Goal: Task Accomplishment & Management: Complete application form

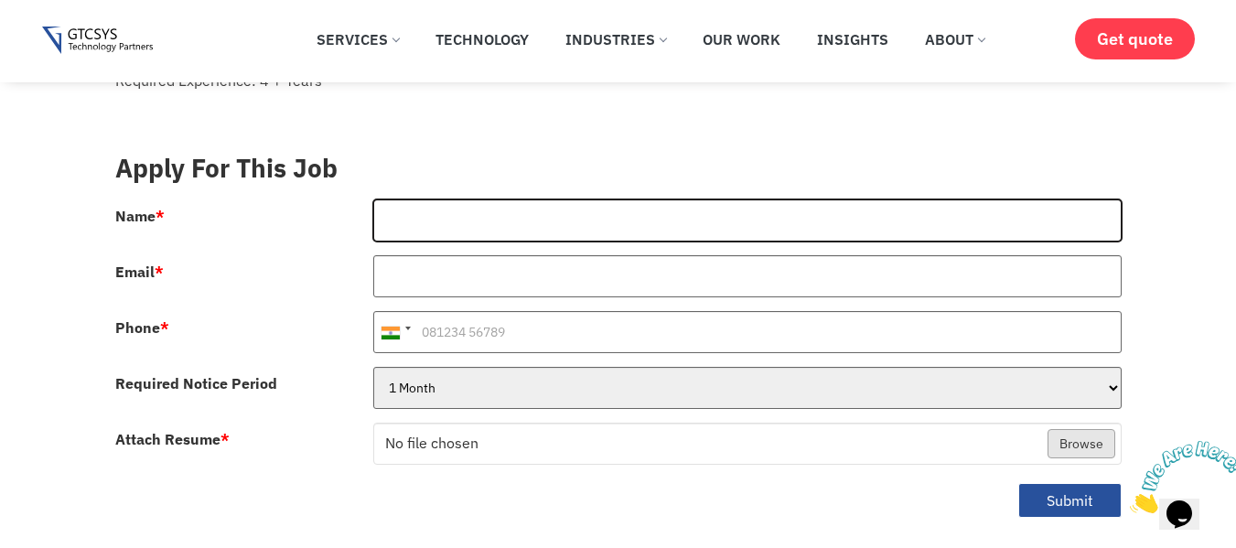
click at [458, 199] on input "Name *" at bounding box center [747, 220] width 748 height 42
type input "[PERSON_NAME]"
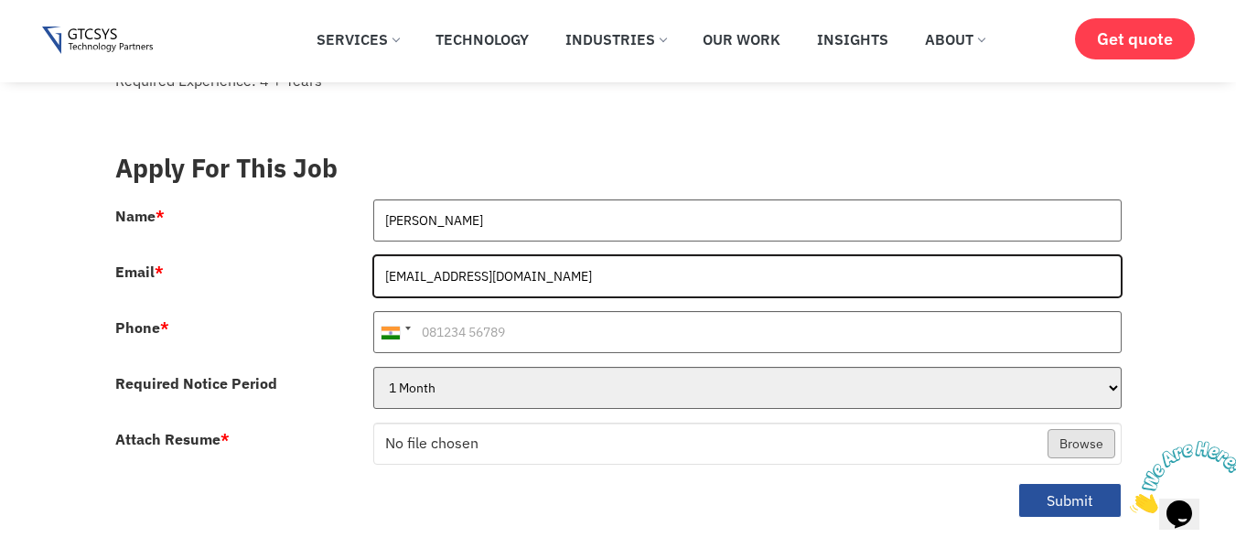
type input "[EMAIL_ADDRESS][DOMAIN_NAME]"
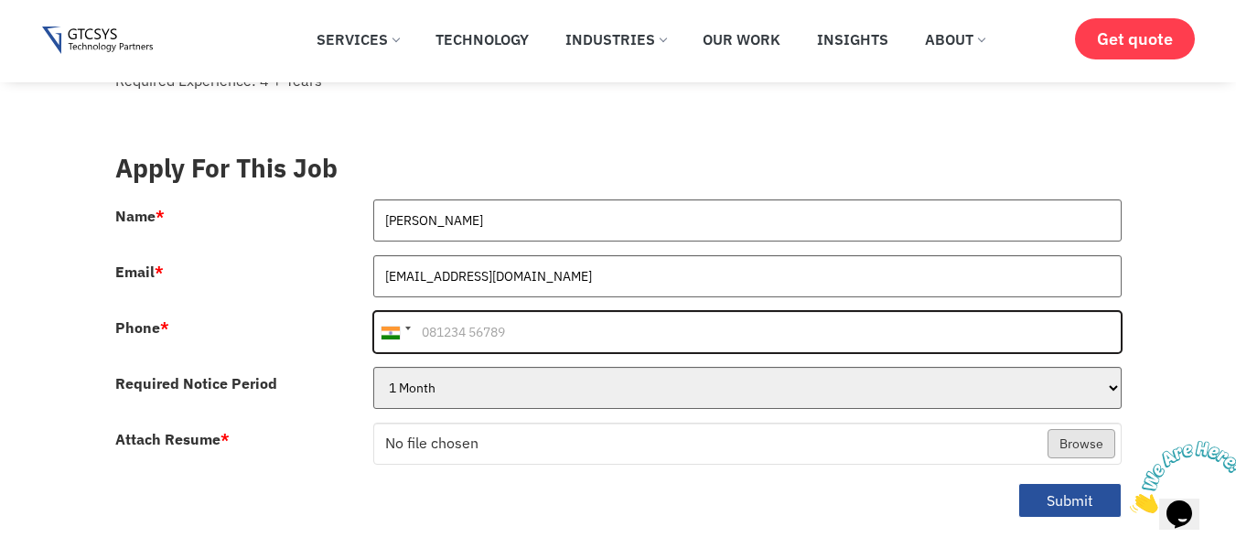
click at [492, 313] on input "Phone *" at bounding box center [747, 332] width 748 height 42
type input "9427372282"
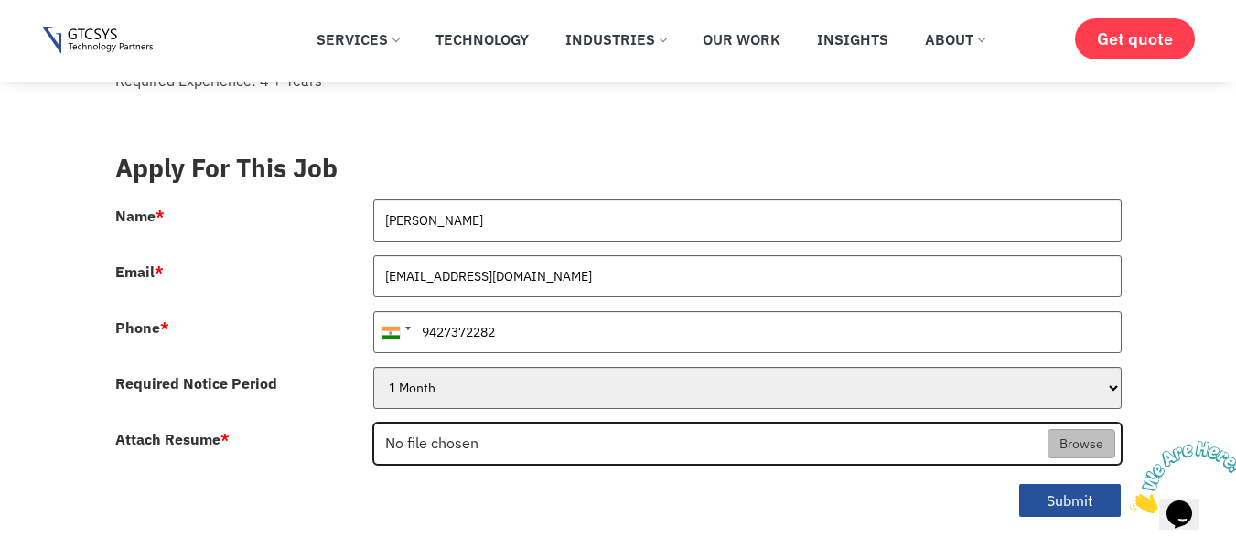
click at [452, 424] on input "Attach Resume *" at bounding box center [747, 445] width 746 height 42
type input "C:\fakepath\[PERSON_NAME] Resume.pdf"
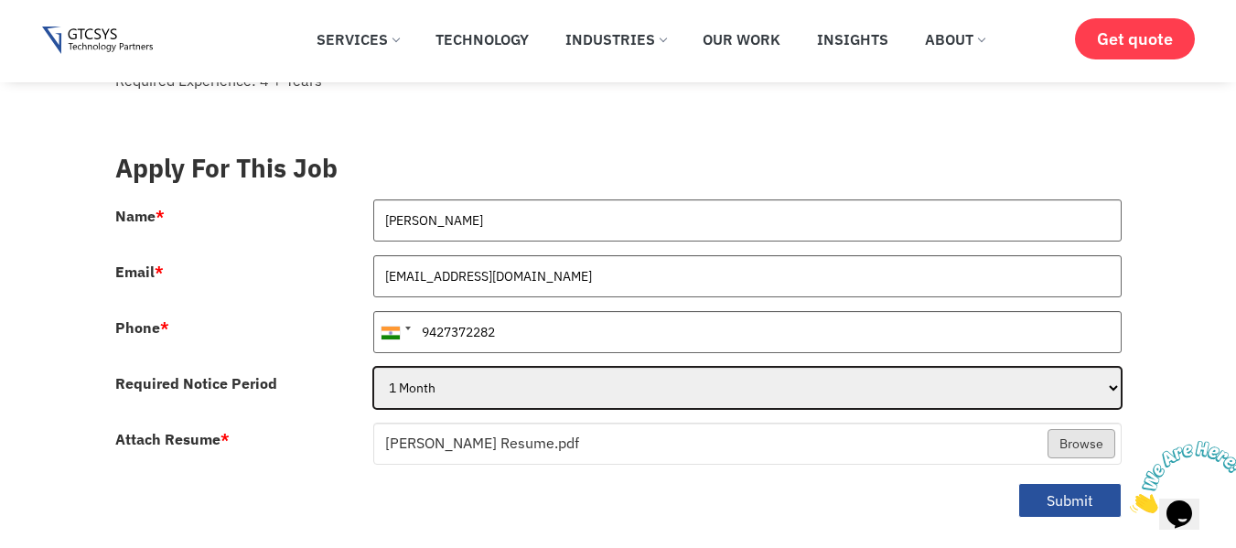
click at [1114, 372] on select "1 Month 2 Months 3Months" at bounding box center [747, 388] width 748 height 42
click at [1114, 371] on select "1 Month 2 Months 3Months" at bounding box center [747, 388] width 748 height 42
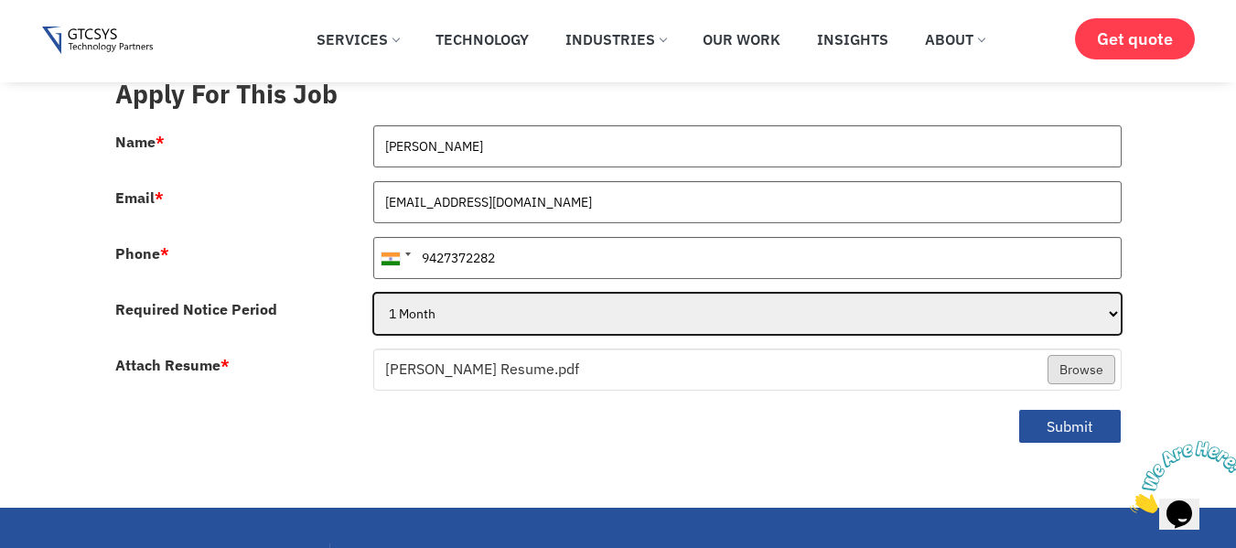
scroll to position [549, 0]
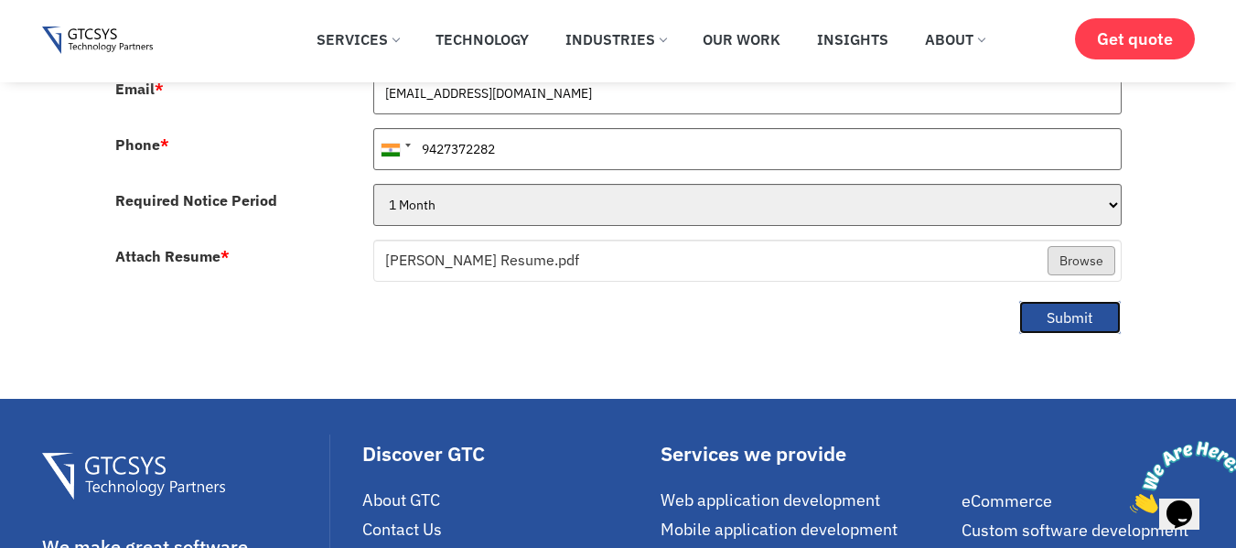
click at [1069, 300] on button "Submit" at bounding box center [1069, 318] width 103 height 36
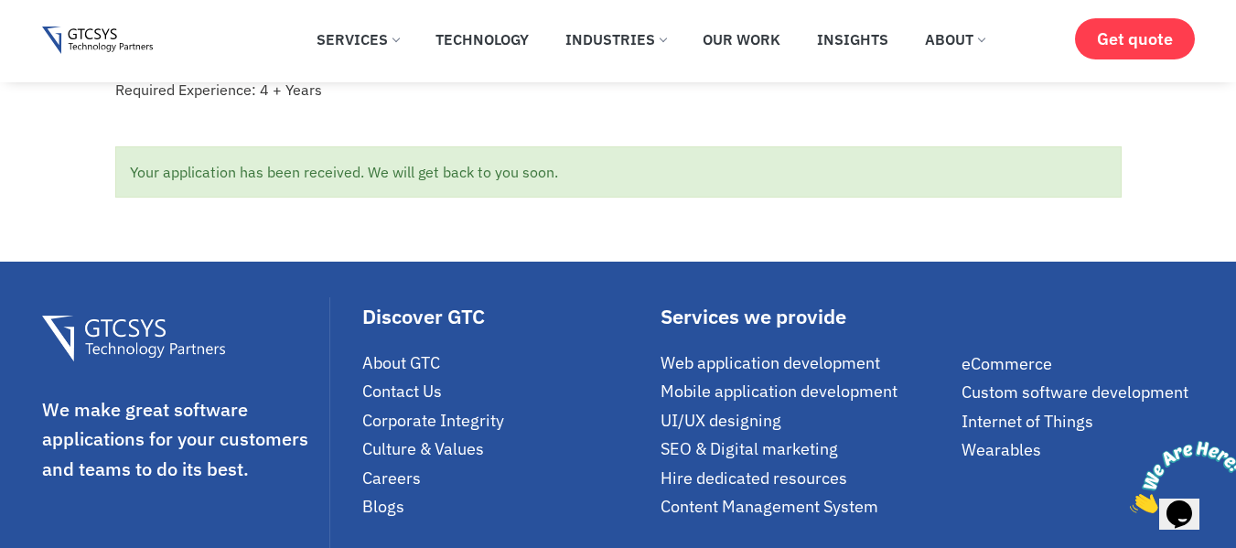
scroll to position [0, 0]
